Goal: Information Seeking & Learning: Learn about a topic

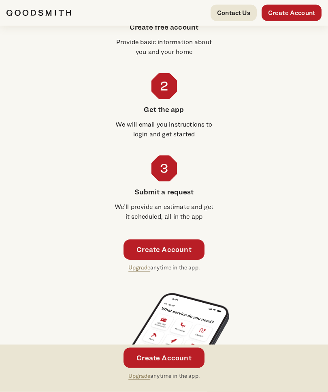
scroll to position [1485, 0]
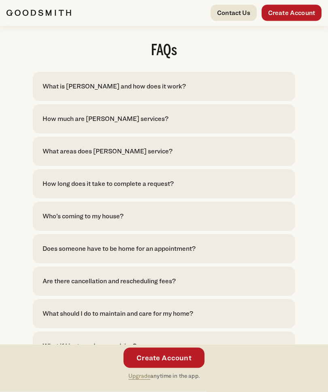
click at [47, 82] on div "What is [PERSON_NAME] and how does it work?" at bounding box center [115, 87] width 144 height 10
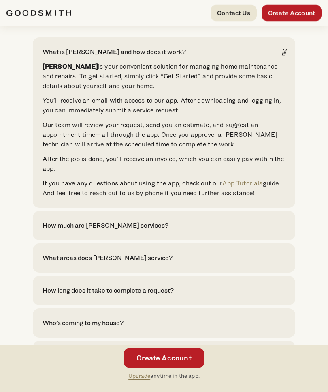
scroll to position [1990, 0]
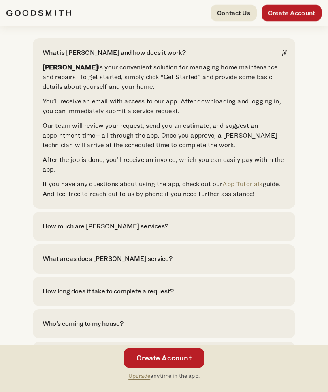
click at [5, 167] on div "FAQs What is [PERSON_NAME] and how does it work? [PERSON_NAME] is your convenie…" at bounding box center [164, 239] width 328 height 491
click at [58, 221] on div "How much are [PERSON_NAME] services?" at bounding box center [106, 226] width 126 height 10
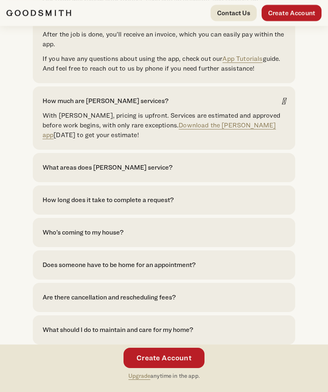
scroll to position [2124, 0]
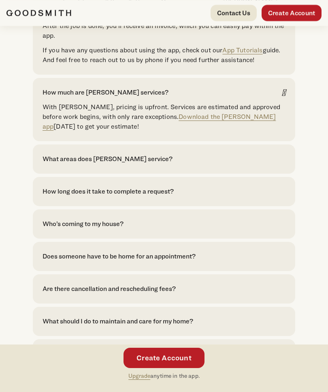
click at [36, 152] on div "What areas does [PERSON_NAME] service? We currently serve [GEOGRAPHIC_DATA]. Cl…" at bounding box center [164, 158] width 263 height 29
click at [62, 154] on div "What areas does [PERSON_NAME] service?" at bounding box center [108, 159] width 130 height 10
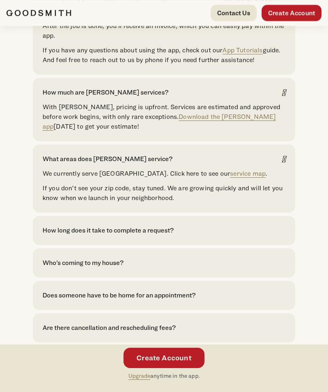
click at [4, 287] on div "FAQs What is [PERSON_NAME] and how does it work? [PERSON_NAME] is your convenie…" at bounding box center [164, 142] width 328 height 564
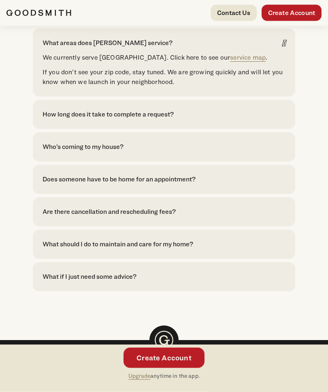
scroll to position [2246, 0]
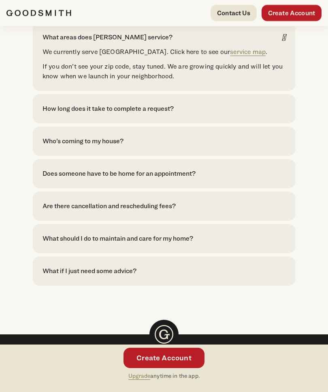
click at [43, 136] on div "Who’s coming to my house?" at bounding box center [83, 141] width 81 height 10
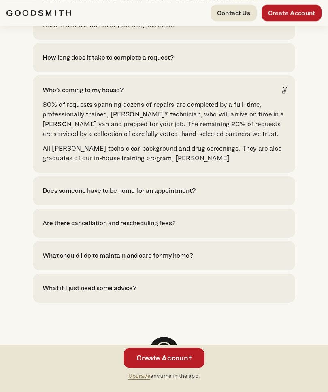
scroll to position [2296, 0]
click at [43, 219] on div "Are there cancellation and rescheduling fees?" at bounding box center [109, 224] width 133 height 10
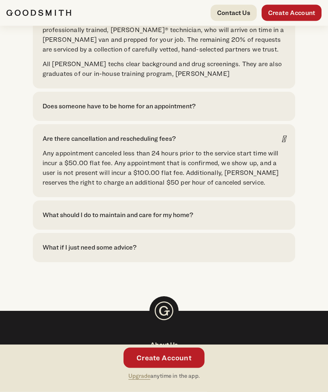
scroll to position [2381, 0]
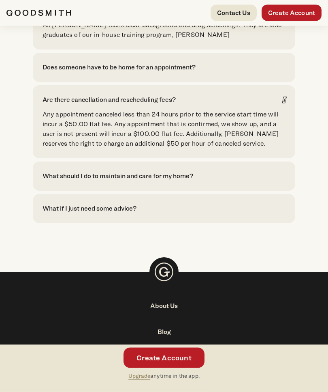
click at [43, 172] on div "What should I do to maintain and care for my home?" at bounding box center [118, 177] width 151 height 10
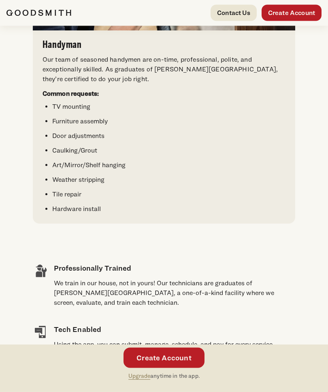
scroll to position [0, 0]
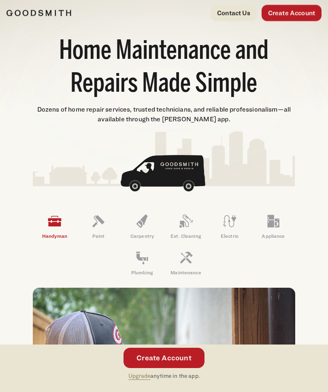
click at [189, 262] on icon at bounding box center [186, 257] width 16 height 16
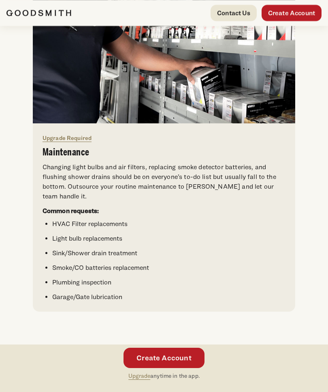
scroll to position [372, 0]
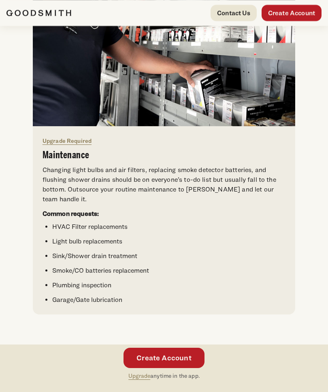
click at [49, 139] on link "Upgrade Required" at bounding box center [67, 140] width 49 height 7
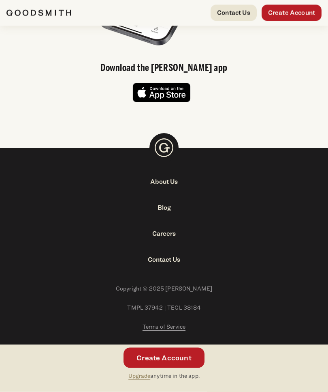
scroll to position [1274, 0]
